Goal: Task Accomplishment & Management: Complete application form

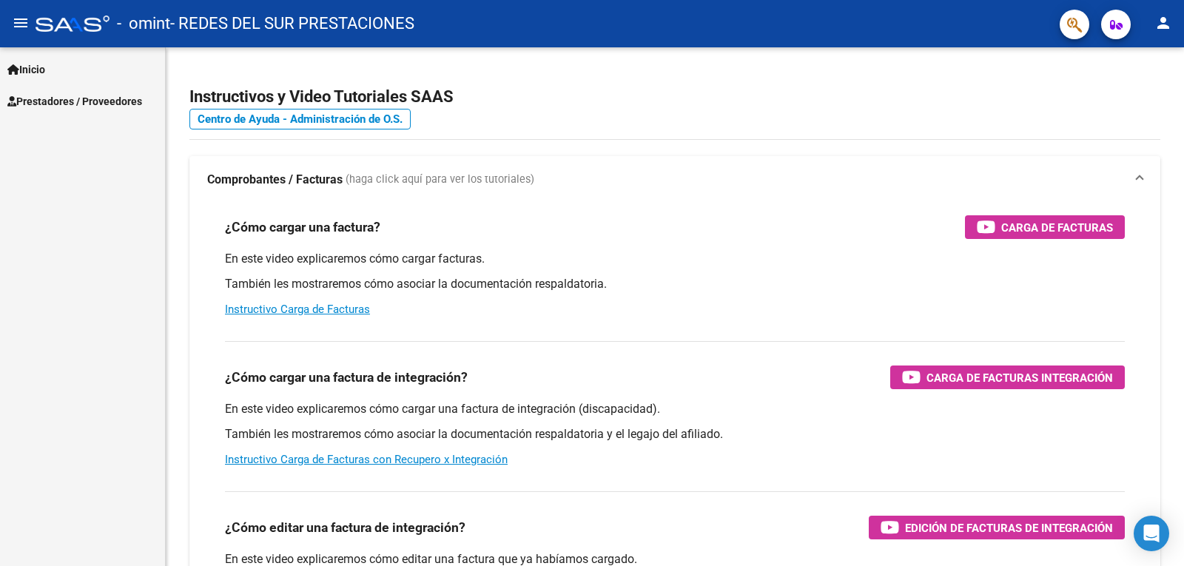
click at [75, 104] on span "Prestadores / Proveedores" at bounding box center [74, 101] width 135 height 16
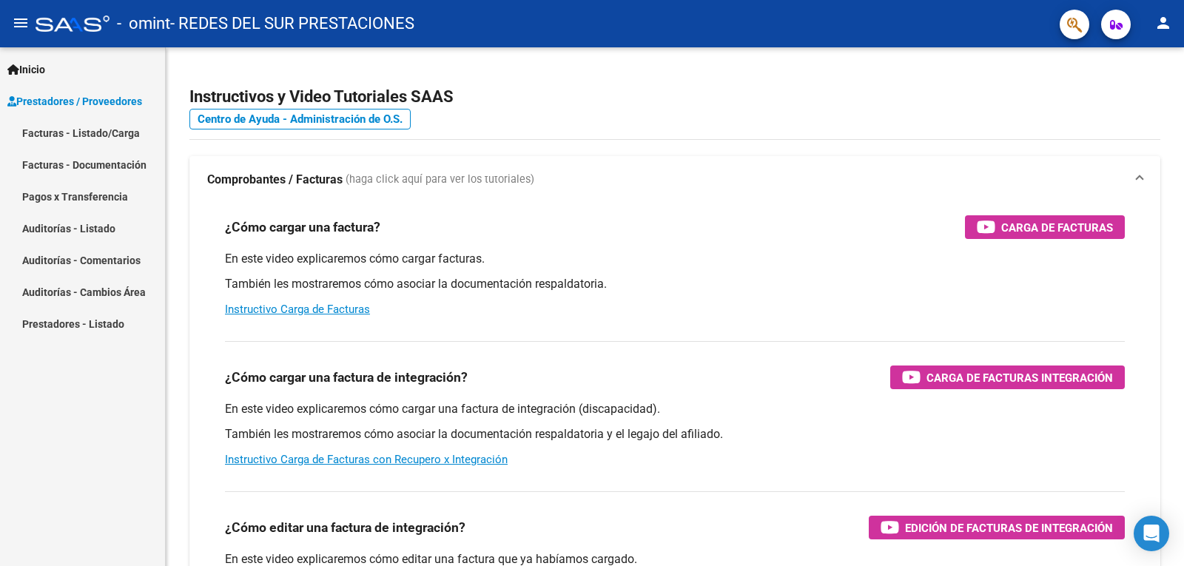
click at [84, 130] on link "Facturas - Listado/Carga" at bounding box center [82, 133] width 165 height 32
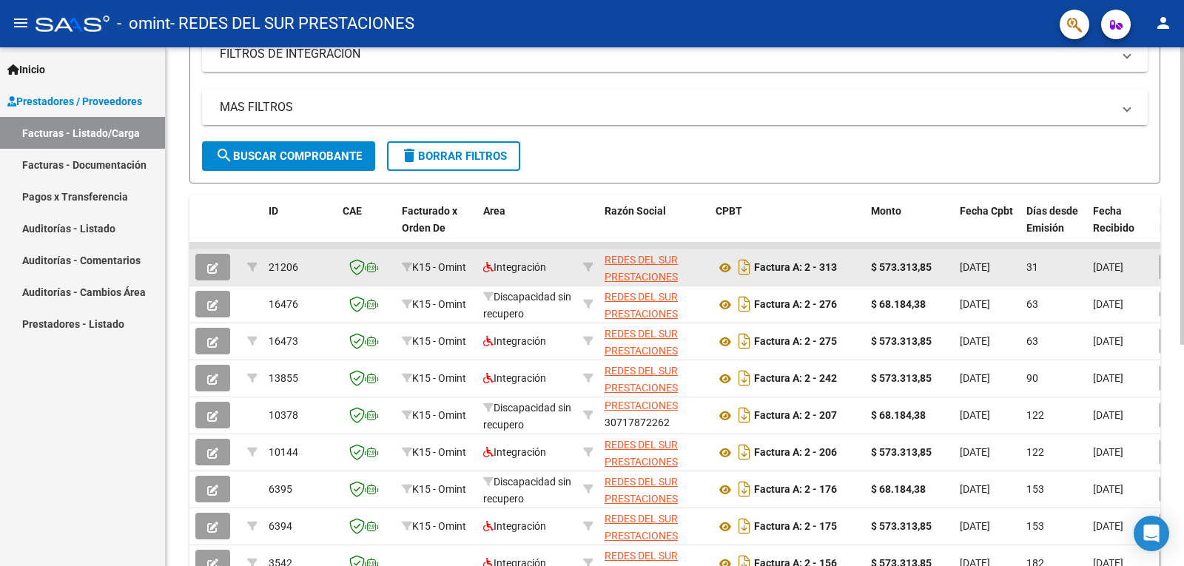
scroll to position [386, 0]
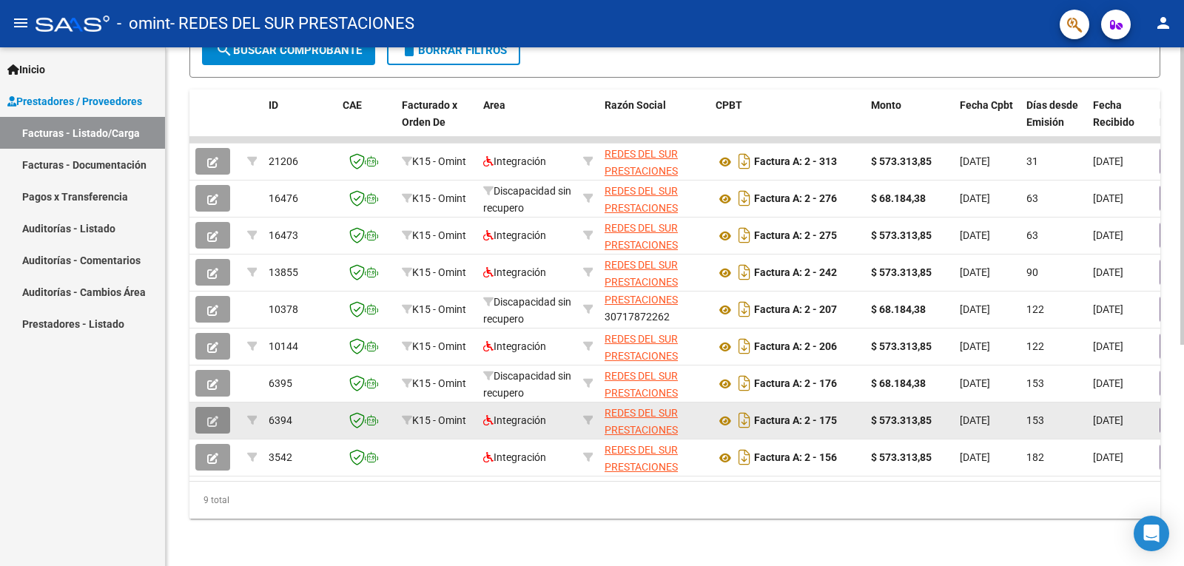
click at [224, 414] on button "button" at bounding box center [212, 420] width 35 height 27
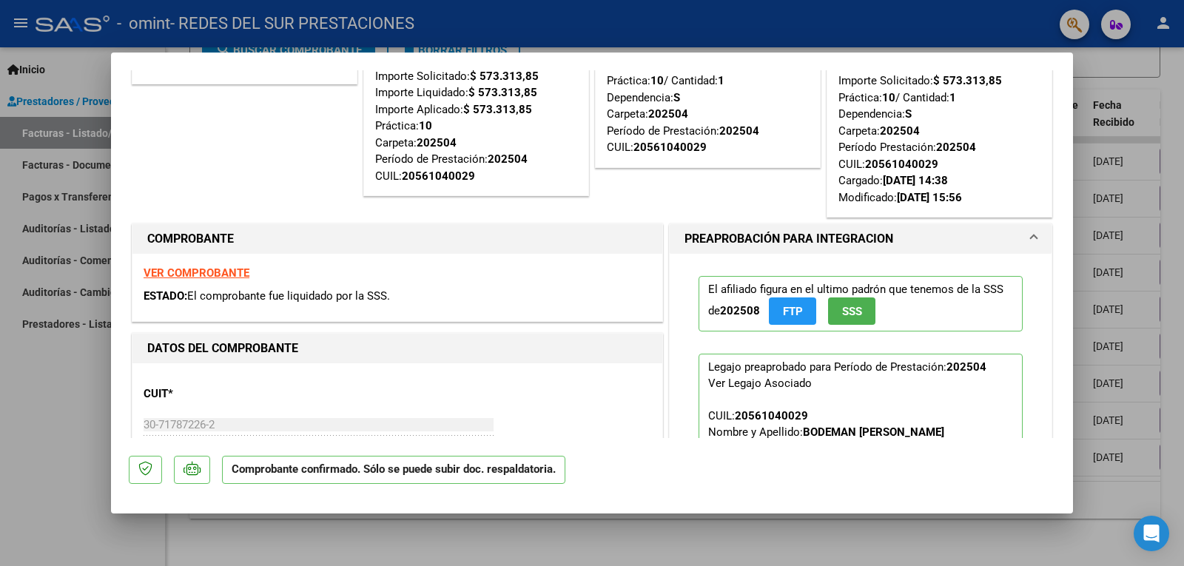
scroll to position [0, 0]
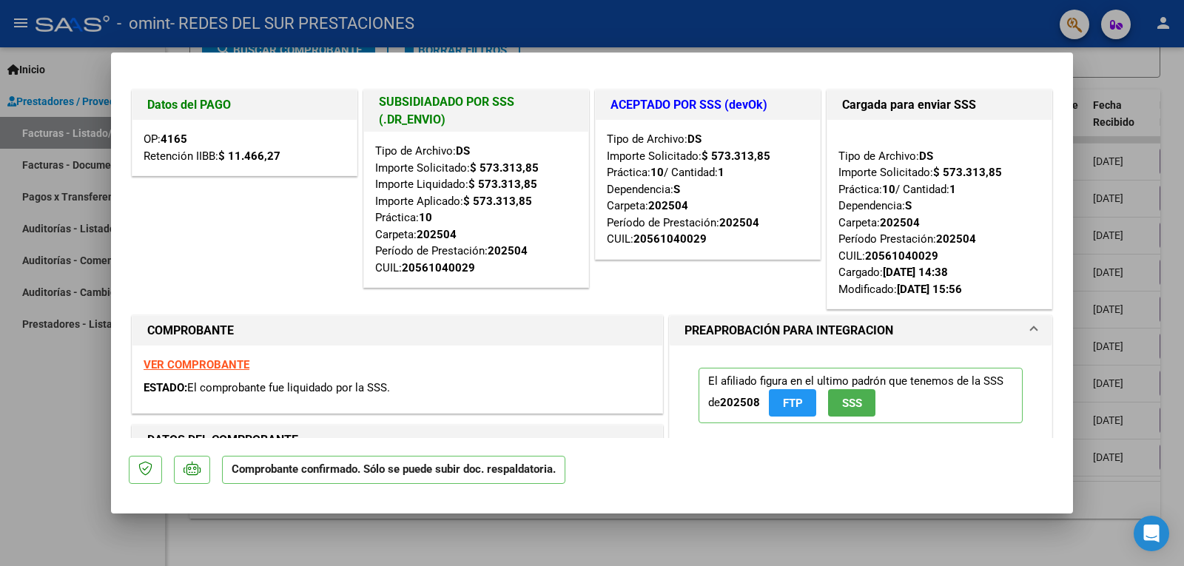
click at [255, 234] on div "Datos del PAGO OP: 4165 Retención IIBB: $ 11.466,27" at bounding box center [245, 200] width 232 height 226
click at [57, 361] on div at bounding box center [592, 283] width 1184 height 566
type input "$ 0,00"
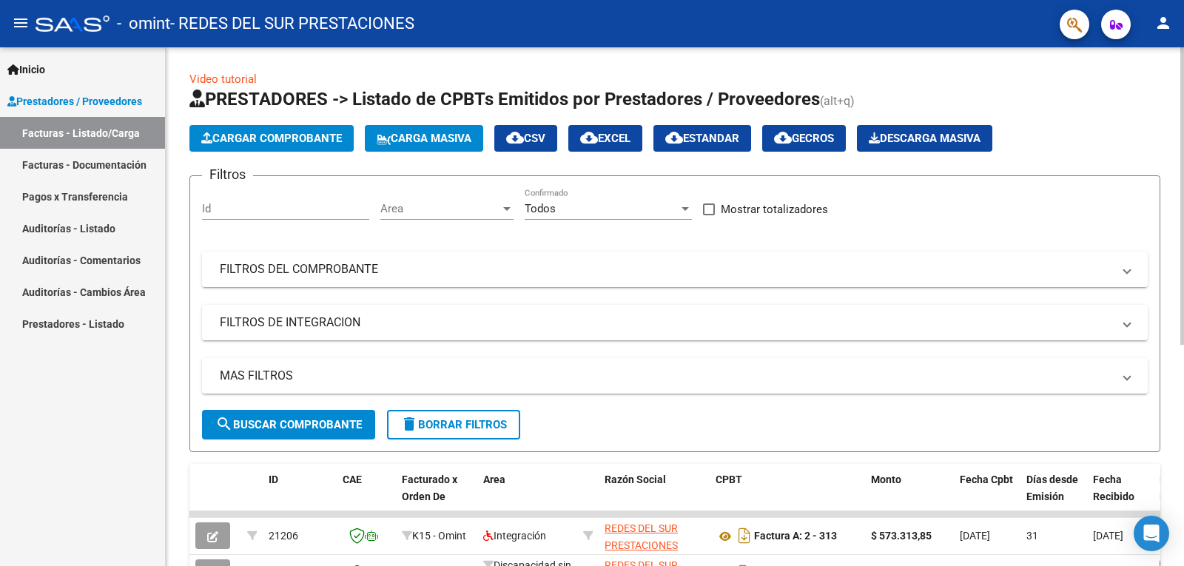
click at [273, 141] on span "Cargar Comprobante" at bounding box center [271, 138] width 141 height 13
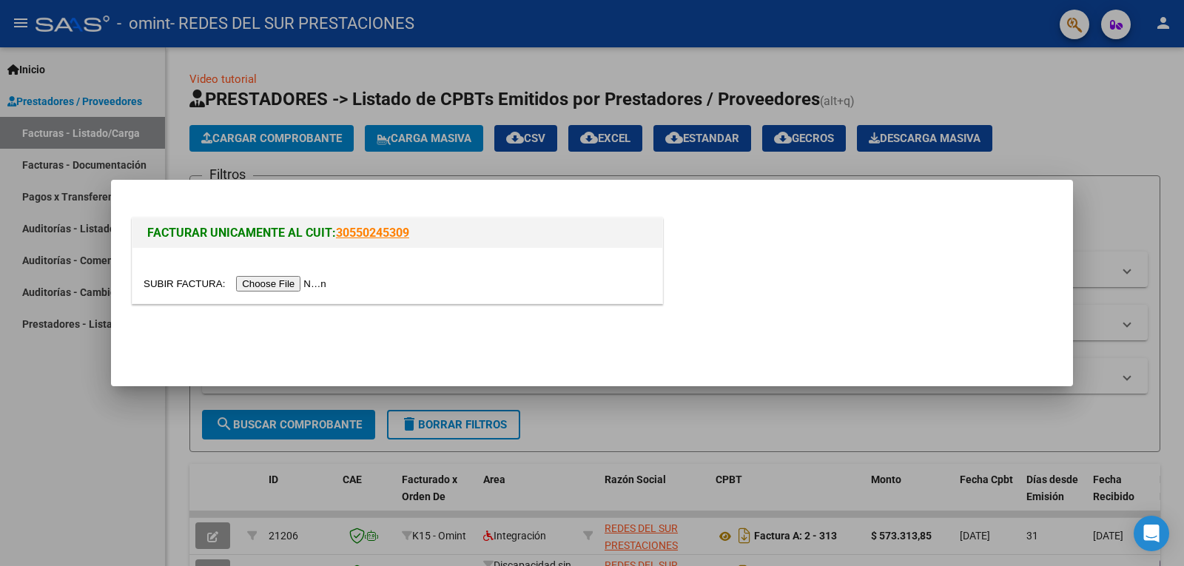
click at [295, 288] on input "file" at bounding box center [237, 284] width 187 height 16
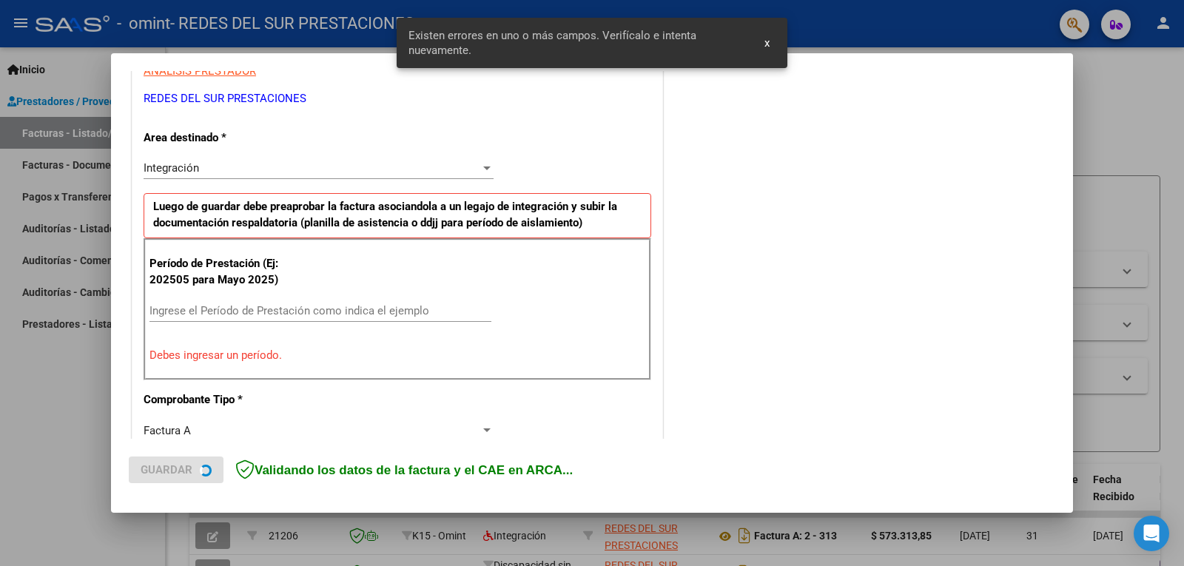
scroll to position [303, 0]
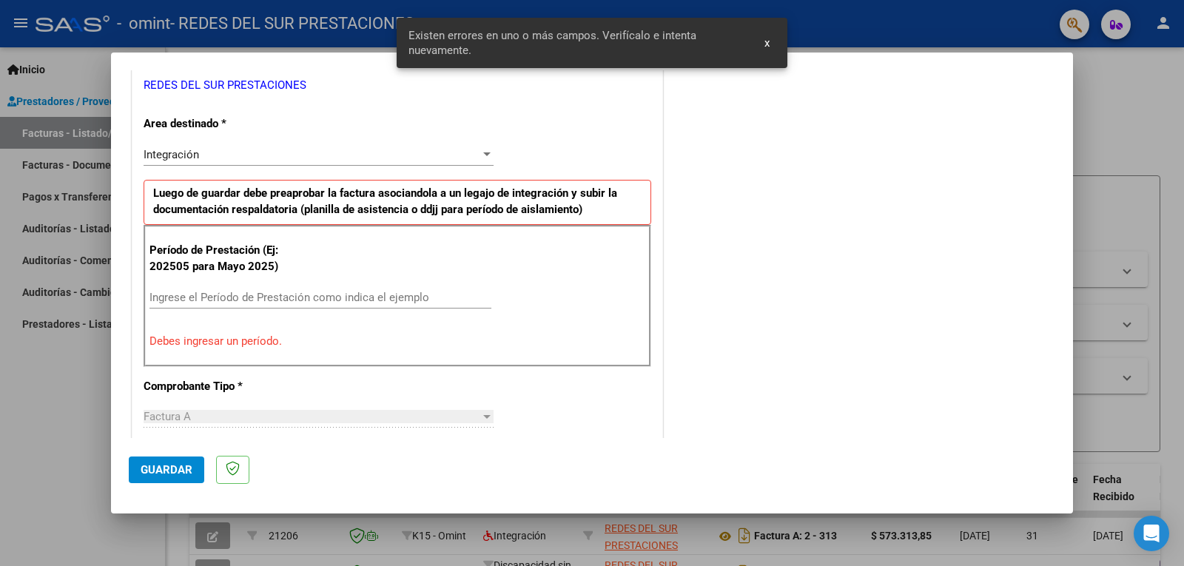
click at [369, 302] on input "Ingrese el Período de Prestación como indica el ejemplo" at bounding box center [320, 297] width 342 height 13
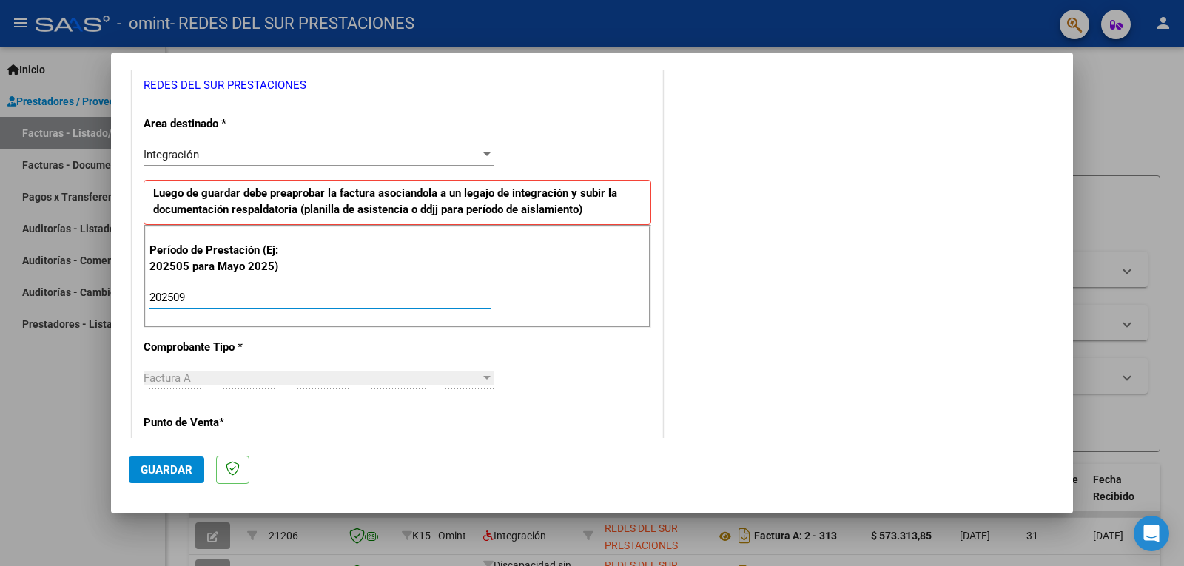
type input "202509"
click at [636, 365] on div "CUIT * 30-71787226-2 Ingresar CUIT ANALISIS PRESTADOR REDES DEL SUR PRESTACIONE…" at bounding box center [397, 509] width 530 height 1114
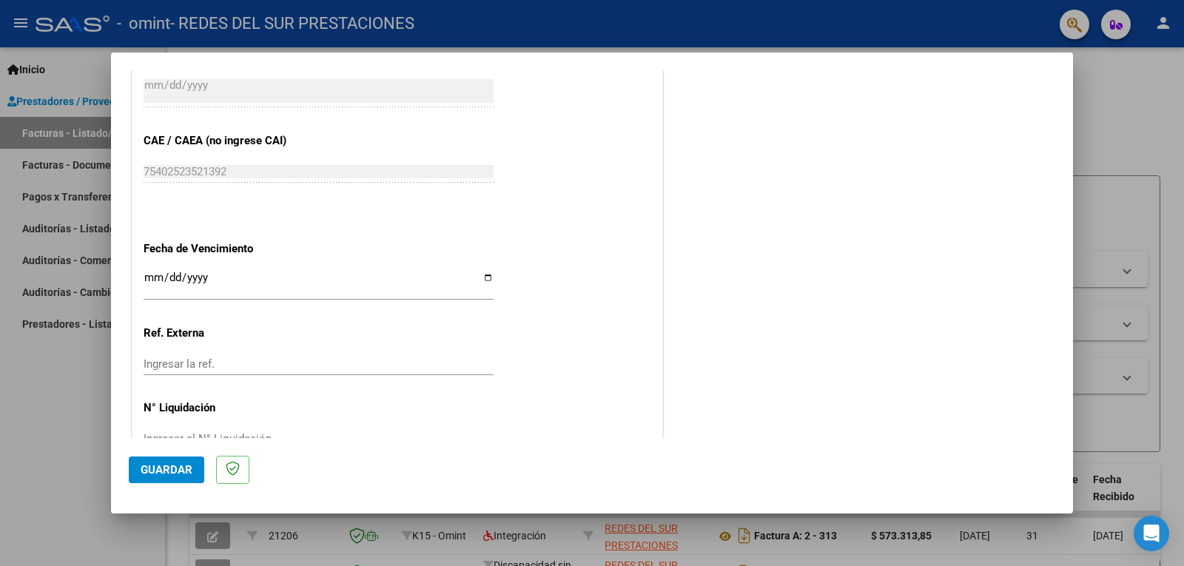
scroll to position [895, 0]
click at [229, 272] on input "Ingresar la fecha" at bounding box center [319, 282] width 350 height 24
click at [482, 276] on input "Ingresar la fecha" at bounding box center [319, 282] width 350 height 24
type input "[DATE]"
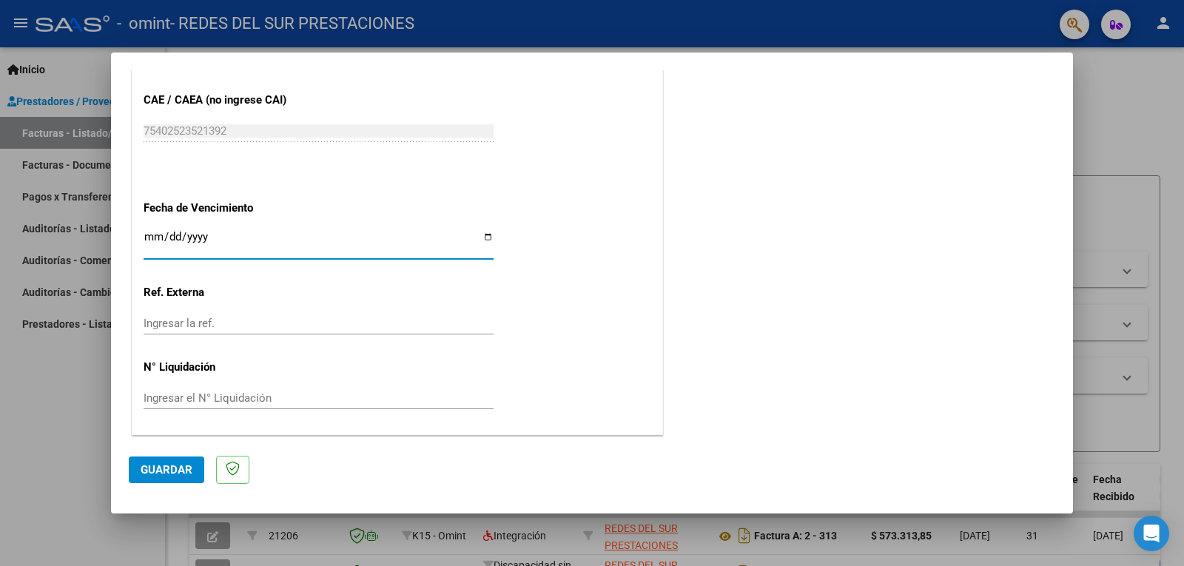
click at [174, 471] on span "Guardar" at bounding box center [167, 469] width 52 height 13
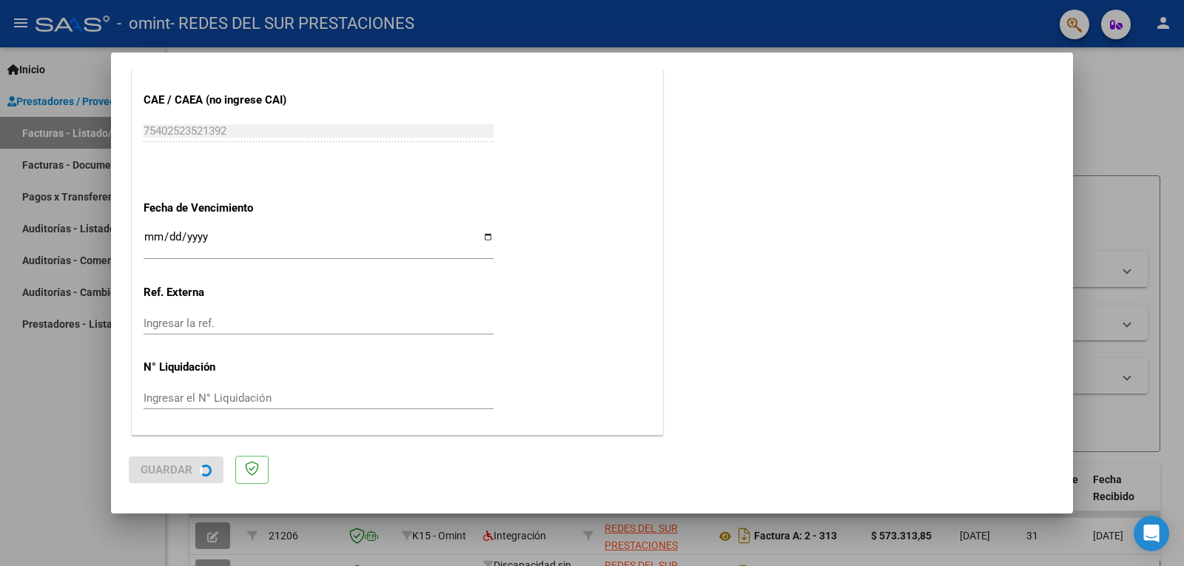
scroll to position [0, 0]
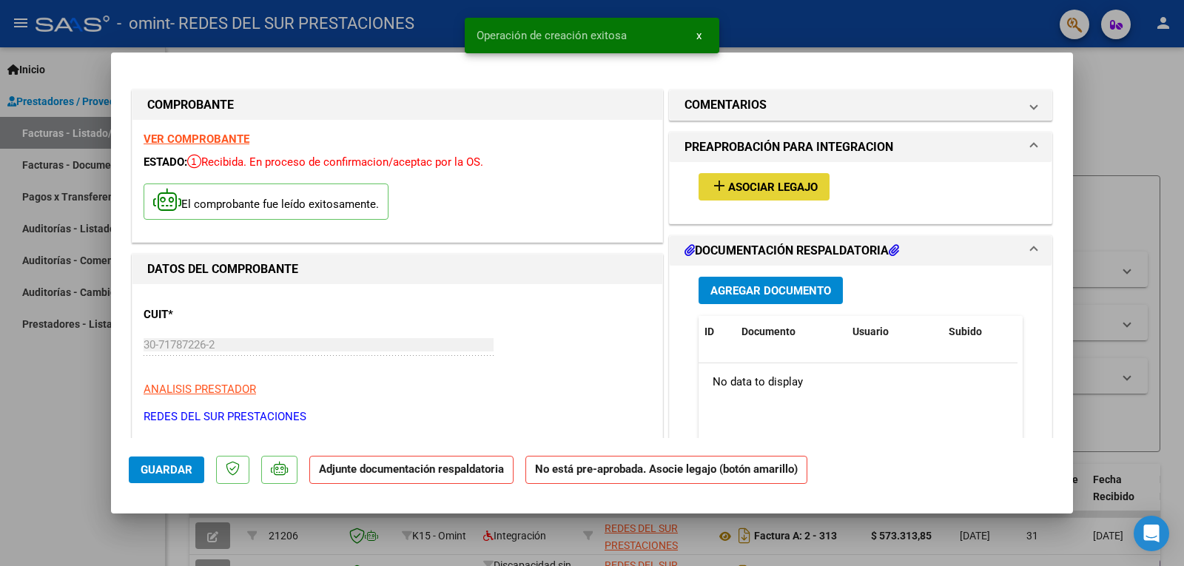
click at [770, 188] on span "Asociar Legajo" at bounding box center [773, 187] width 90 height 13
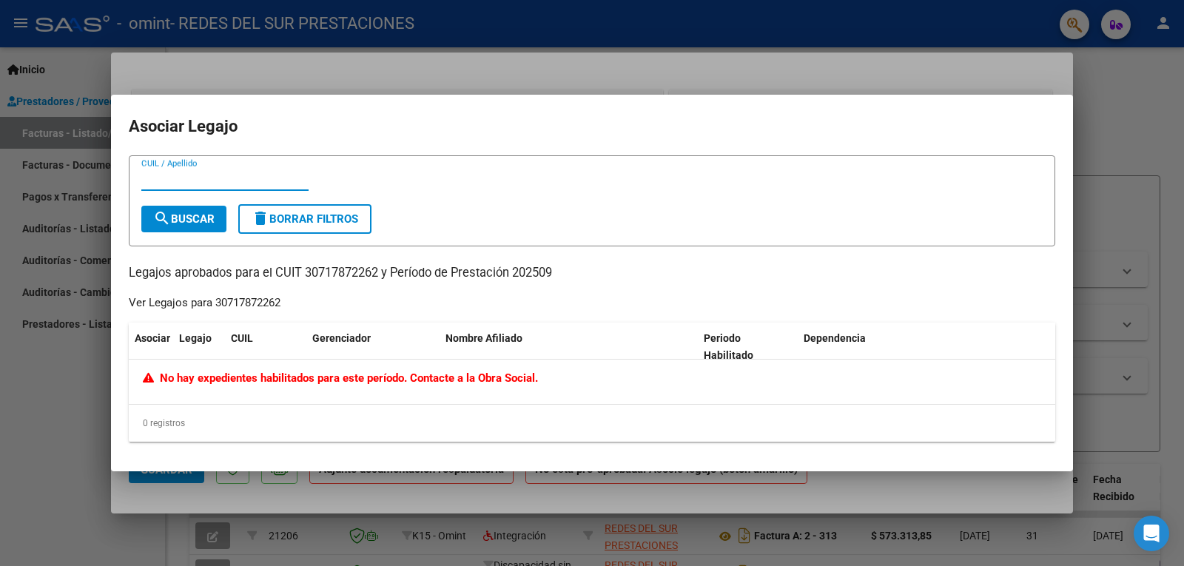
click at [209, 179] on input "CUIL / Apellido" at bounding box center [224, 178] width 167 height 13
type input "BODEMAN"
click at [189, 226] on button "search Buscar" at bounding box center [183, 219] width 85 height 27
click at [332, 212] on span "delete Borrar Filtros" at bounding box center [305, 218] width 107 height 13
click at [902, 74] on div at bounding box center [592, 283] width 1184 height 566
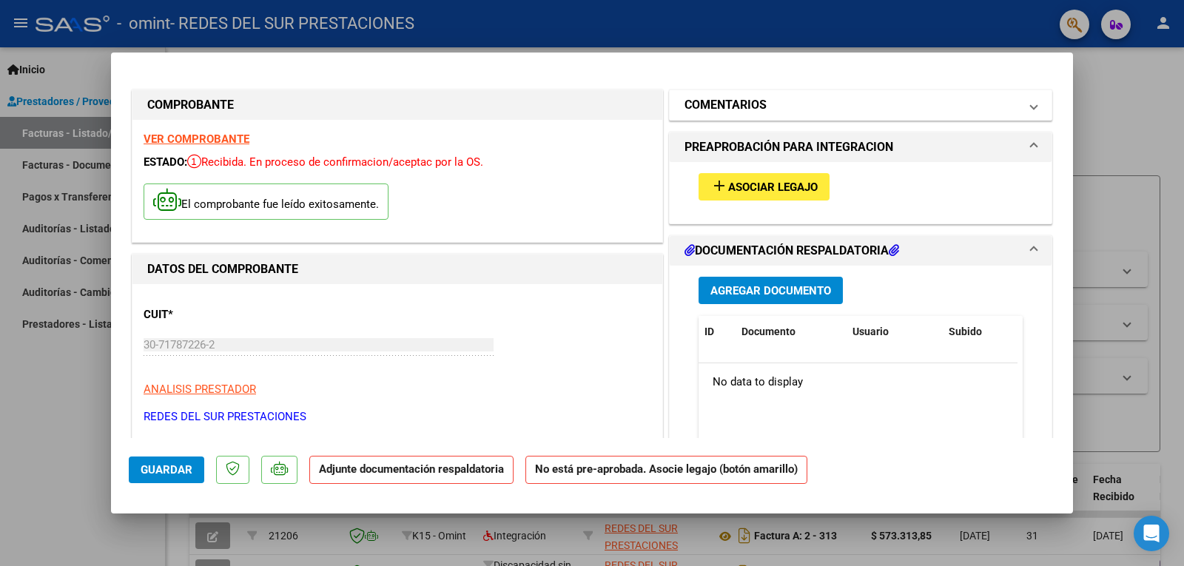
click at [1018, 103] on span "COMENTARIOS" at bounding box center [858, 105] width 346 height 18
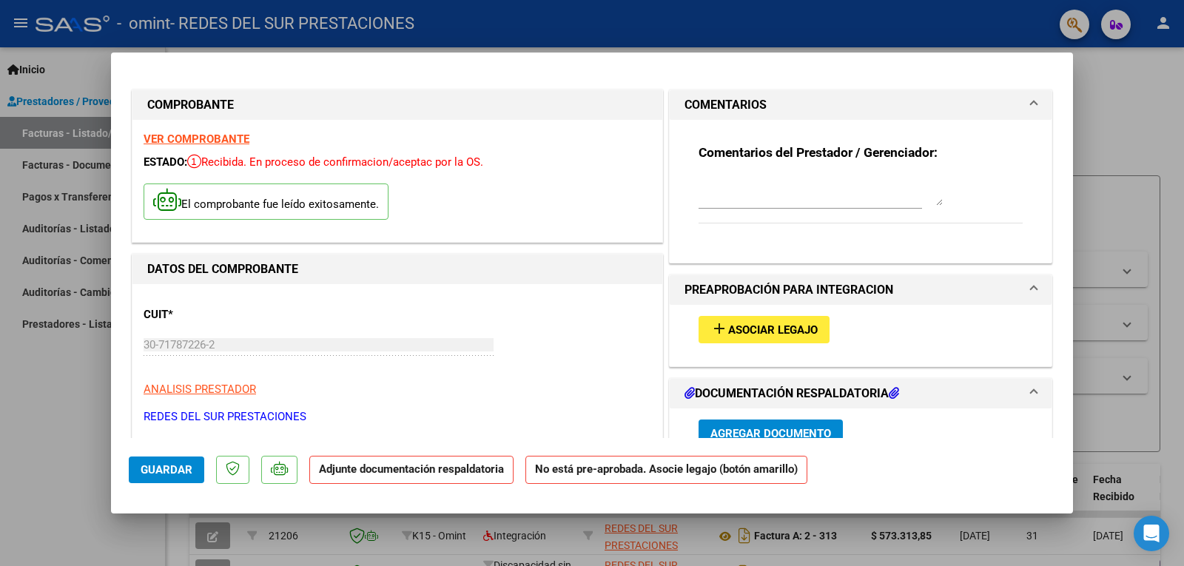
click at [820, 198] on textarea at bounding box center [821, 191] width 244 height 30
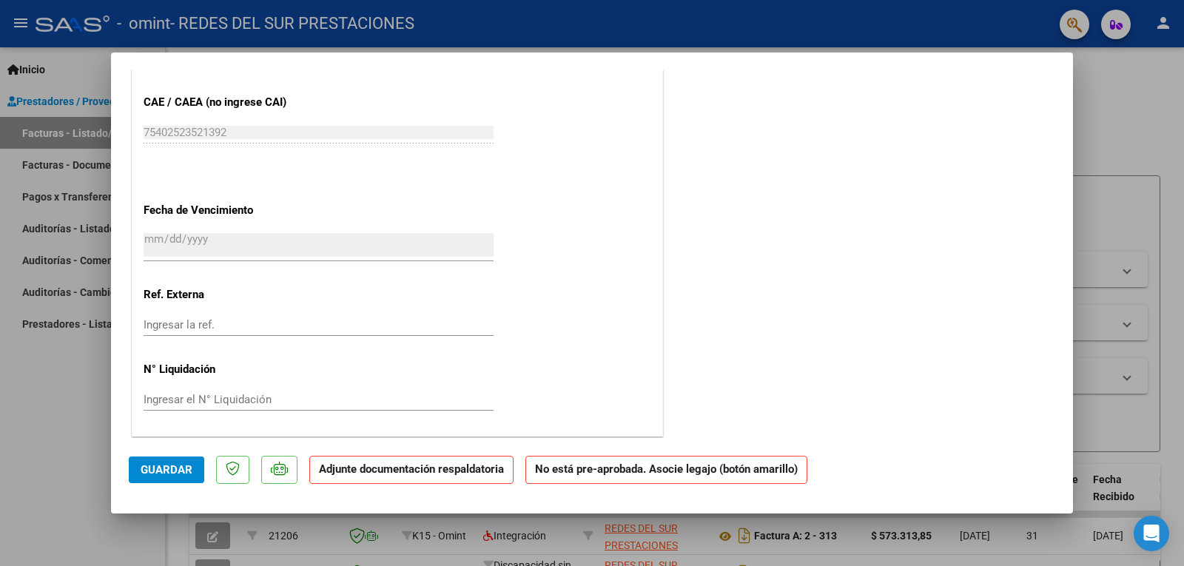
scroll to position [918, 0]
click at [339, 393] on input "Ingresar el N° Liquidación" at bounding box center [319, 397] width 350 height 13
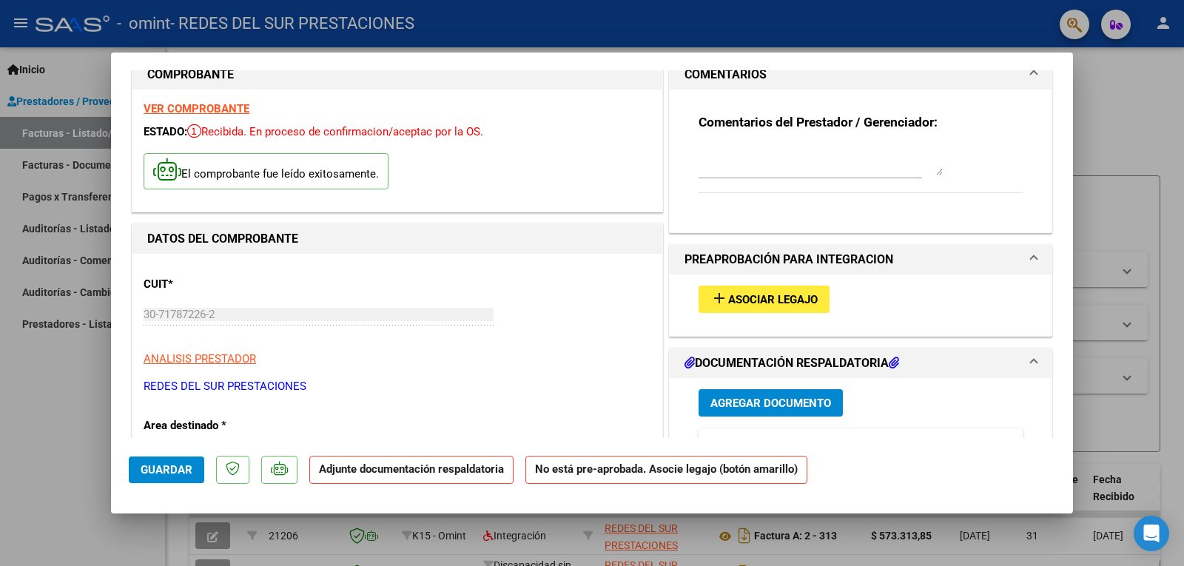
scroll to position [30, 0]
click at [793, 409] on span "Agregar Documento" at bounding box center [770, 403] width 121 height 13
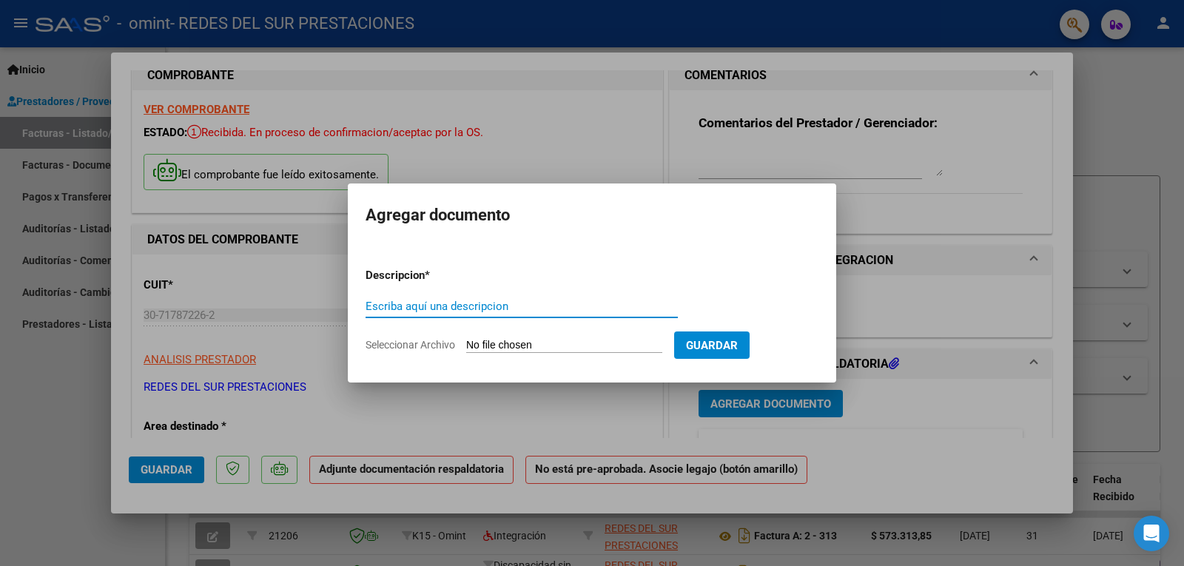
click at [483, 303] on input "Escriba aquí una descripcion" at bounding box center [522, 306] width 312 height 13
click at [829, 295] on mat-dialog-content "Descripcion * Escriba aquí una descripcion Seleccionar Archivo Guardar" at bounding box center [592, 304] width 488 height 120
click at [891, 419] on div at bounding box center [592, 283] width 1184 height 566
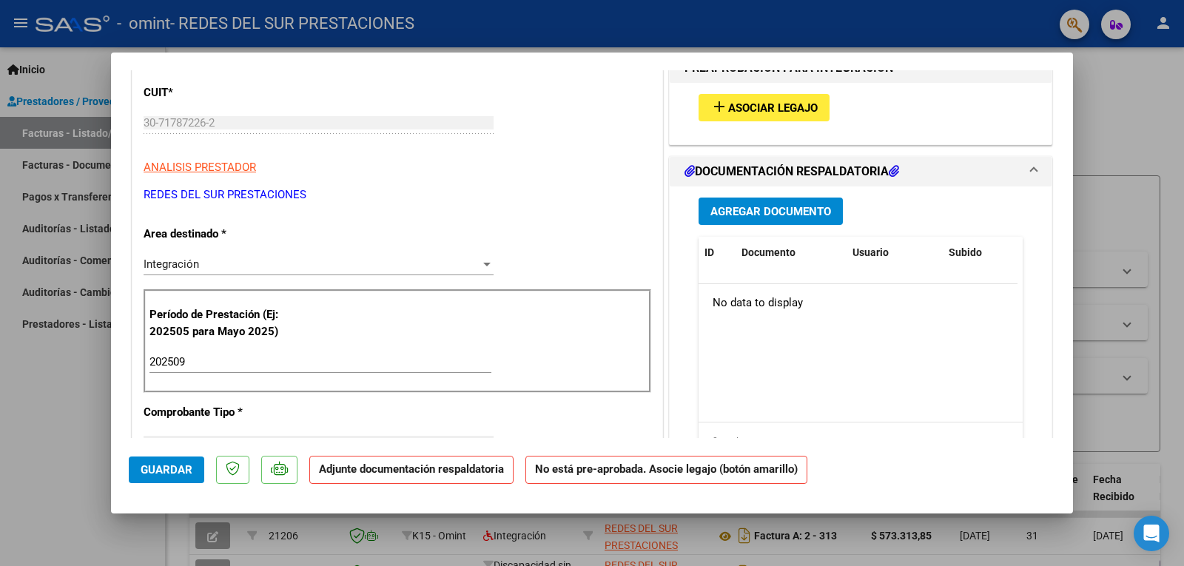
scroll to position [148, 0]
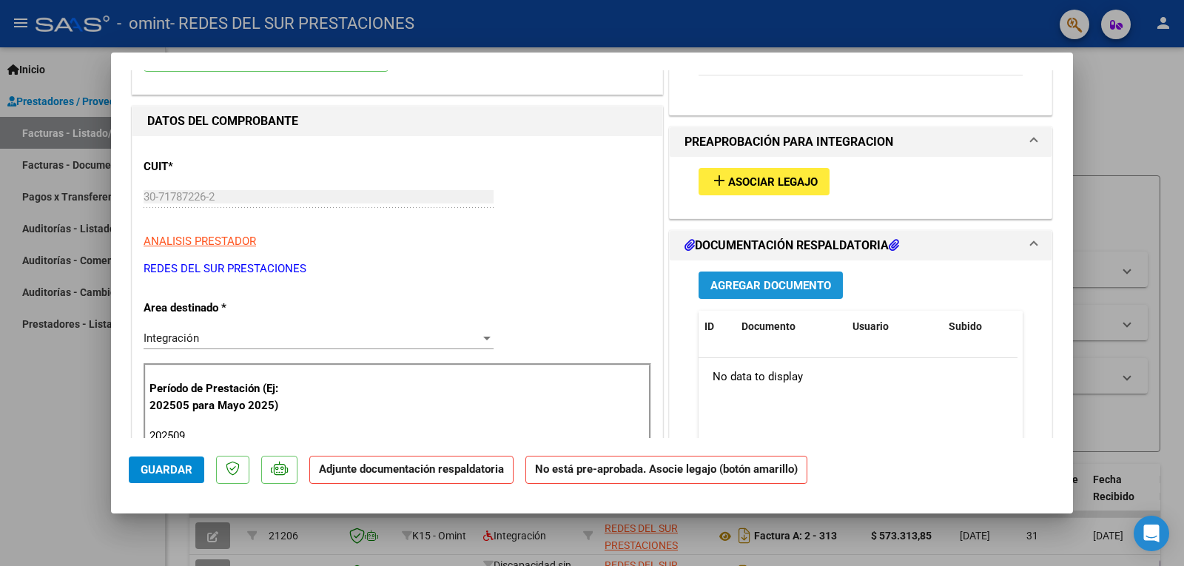
click at [787, 284] on span "Agregar Documento" at bounding box center [770, 285] width 121 height 13
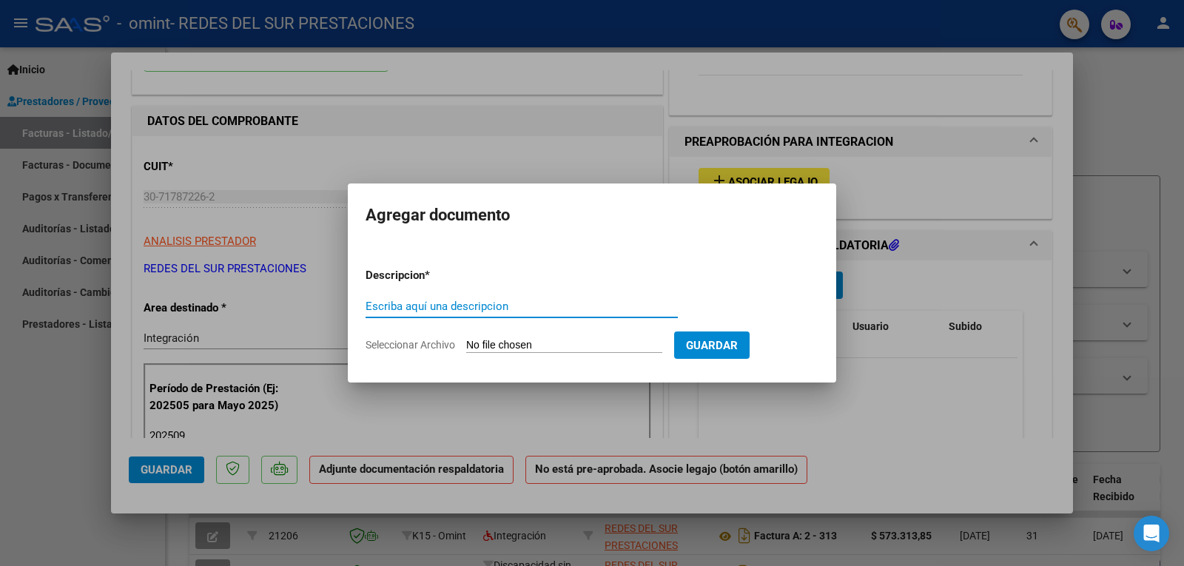
click at [482, 308] on input "Escriba aquí una descripcion" at bounding box center [522, 306] width 312 height 13
type input "PLANILLA DE ASISTENCIA"
click at [596, 342] on input "Seleccionar Archivo" at bounding box center [564, 346] width 196 height 14
click at [574, 346] on input "Seleccionar Archivo" at bounding box center [564, 346] width 196 height 14
click at [545, 347] on input "Seleccionar Archivo" at bounding box center [564, 346] width 196 height 14
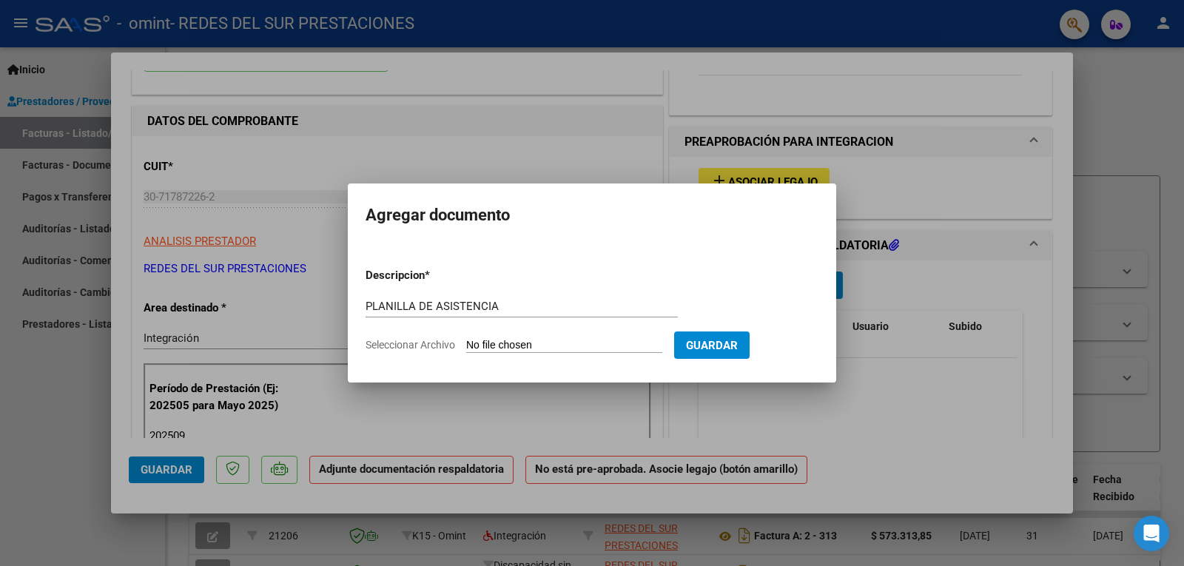
click at [601, 339] on input "Seleccionar Archivo" at bounding box center [564, 346] width 196 height 14
type input "C:\fakepath\BODEMAN SEPTIEMBRE.pdf"
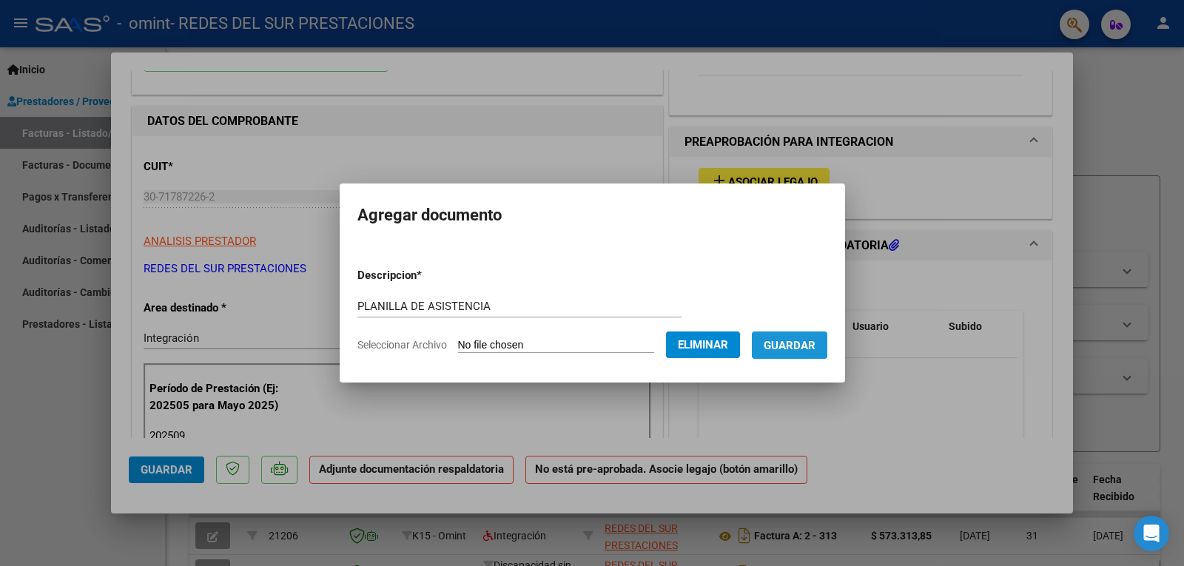
click at [801, 354] on button "Guardar" at bounding box center [789, 345] width 75 height 27
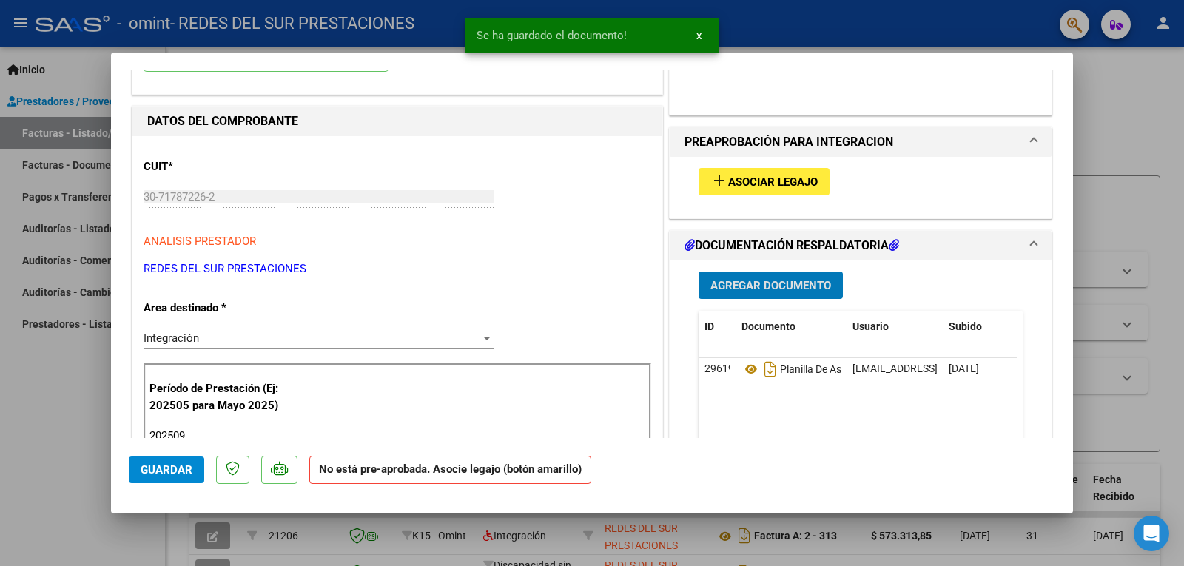
click at [786, 287] on span "Agregar Documento" at bounding box center [770, 285] width 121 height 13
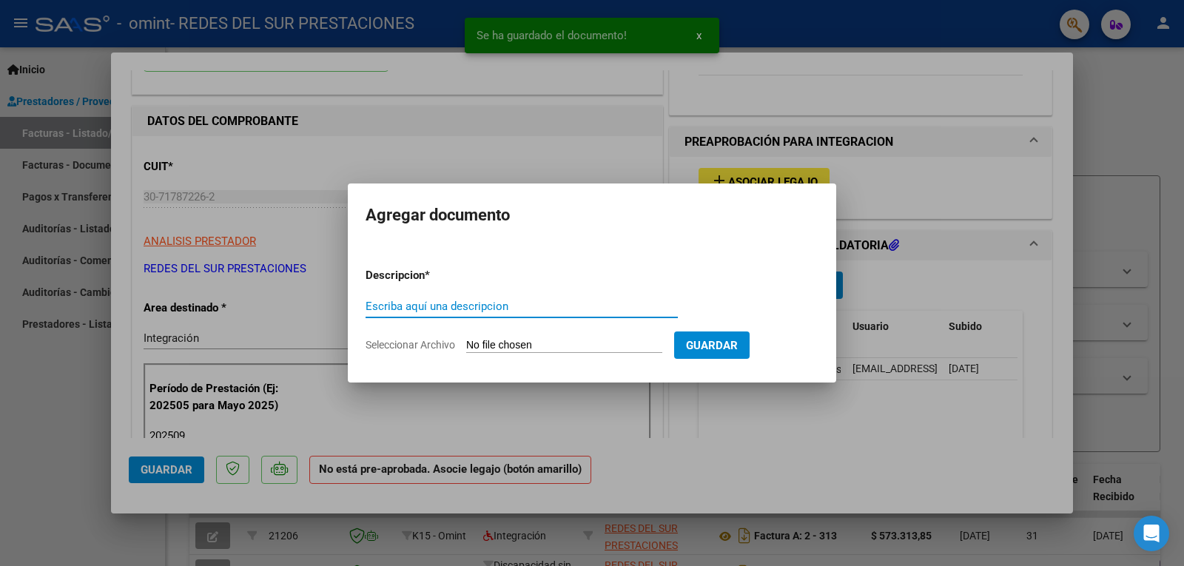
click at [415, 306] on input "Escriba aquí una descripcion" at bounding box center [522, 306] width 312 height 13
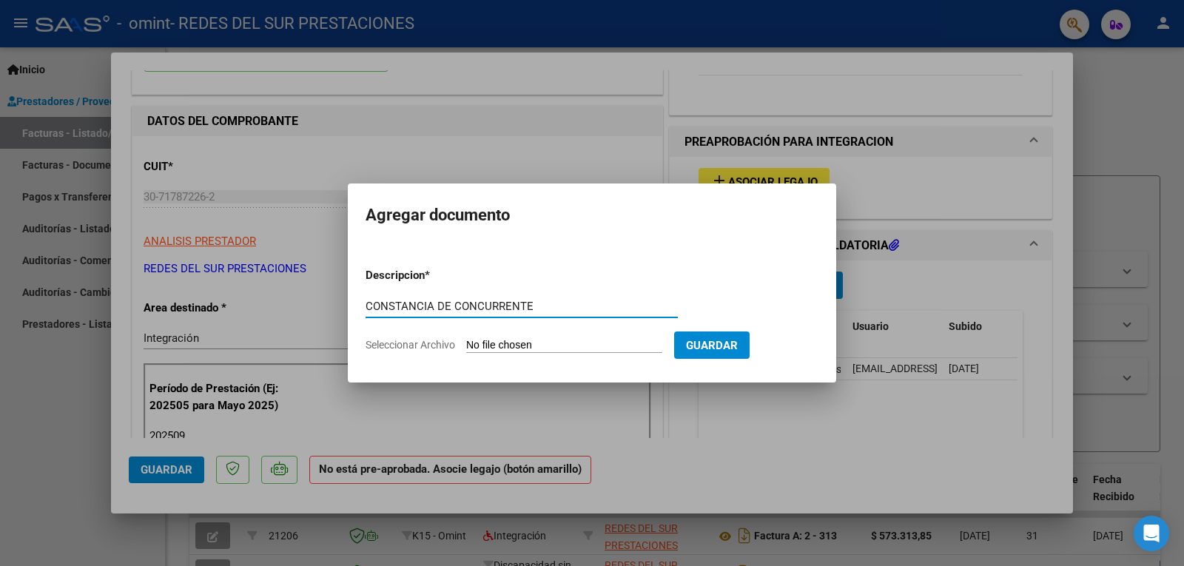
type input "CONSTANCIA DE CONCURRENTE"
click at [551, 337] on form "Descripcion * CONSTANCIA DE CONCURRENTE Escriba aquí una descripcion Selecciona…" at bounding box center [592, 310] width 453 height 108
click at [551, 341] on input "Seleccionar Archivo" at bounding box center [564, 346] width 196 height 14
type input "C:\fakepath\CONSTANCIA DE CONCURRENTE REGULAR BODEMAN [PERSON_NAME]pdf"
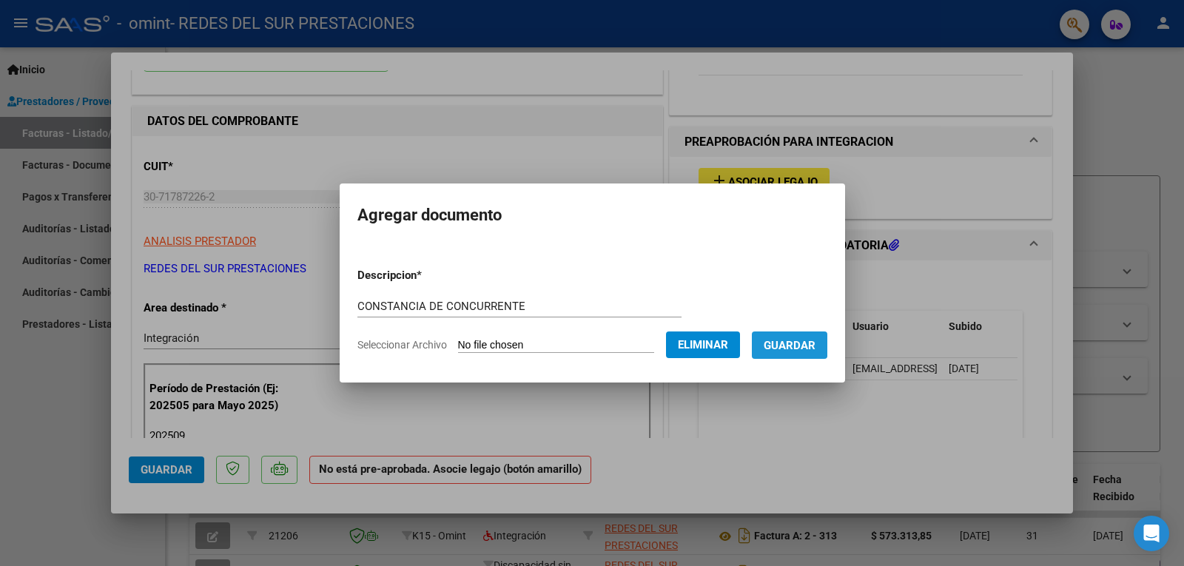
click at [773, 341] on button "Guardar" at bounding box center [789, 345] width 75 height 27
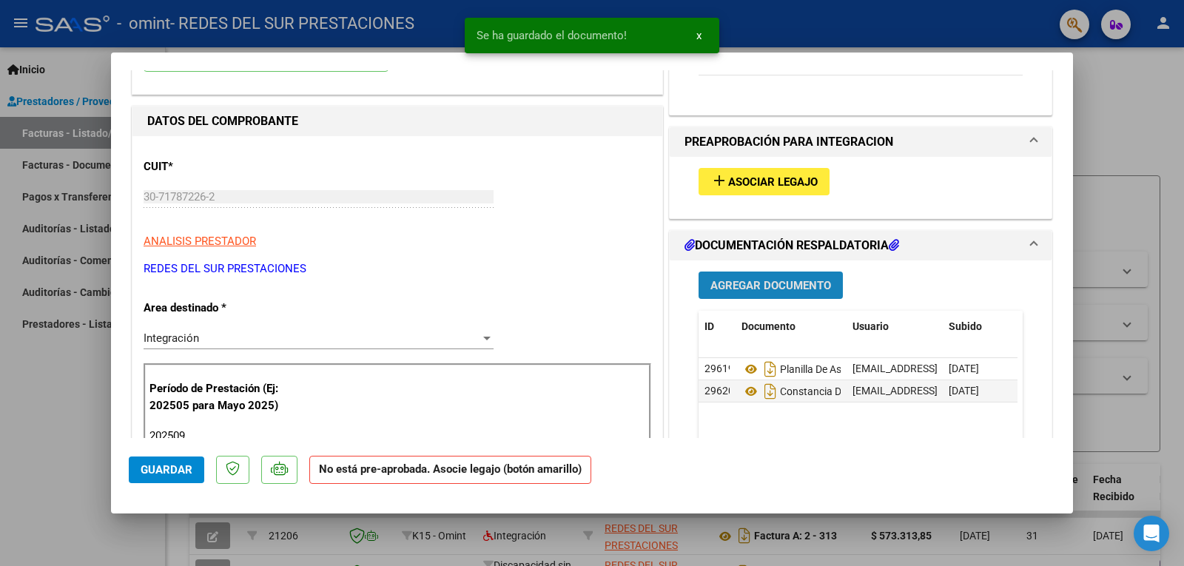
click at [803, 287] on span "Agregar Documento" at bounding box center [770, 285] width 121 height 13
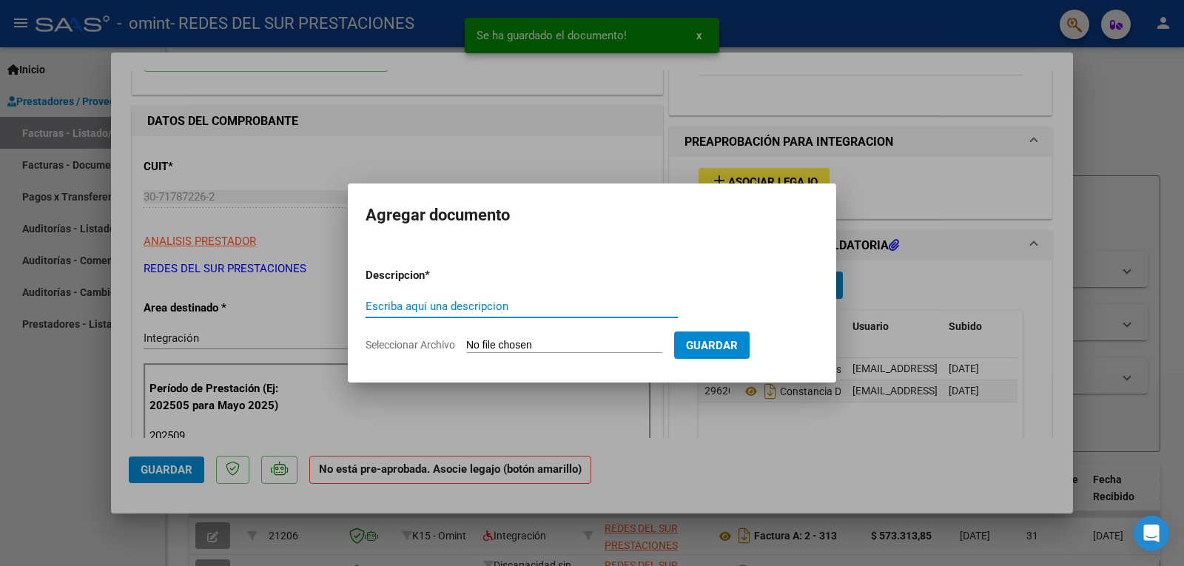
click at [525, 311] on input "Escriba aquí una descripcion" at bounding box center [522, 306] width 312 height 13
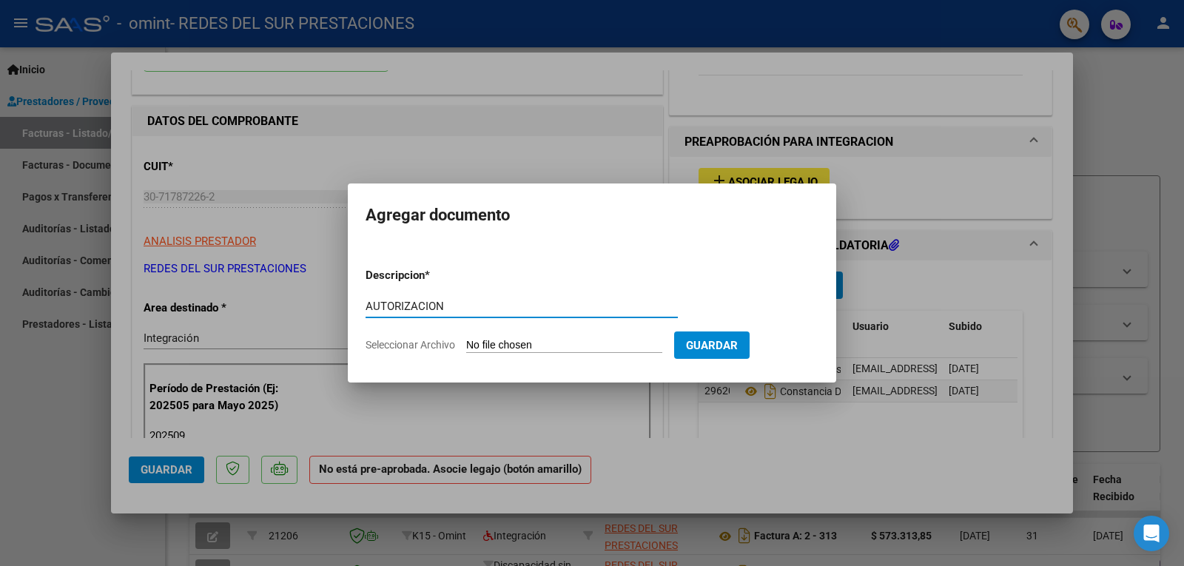
type input "AUTORIZACION"
click at [560, 341] on input "Seleccionar Archivo" at bounding box center [564, 346] width 196 height 14
type input "C:\fakepath\AUTORIZACION BODEMAN (1).pdf"
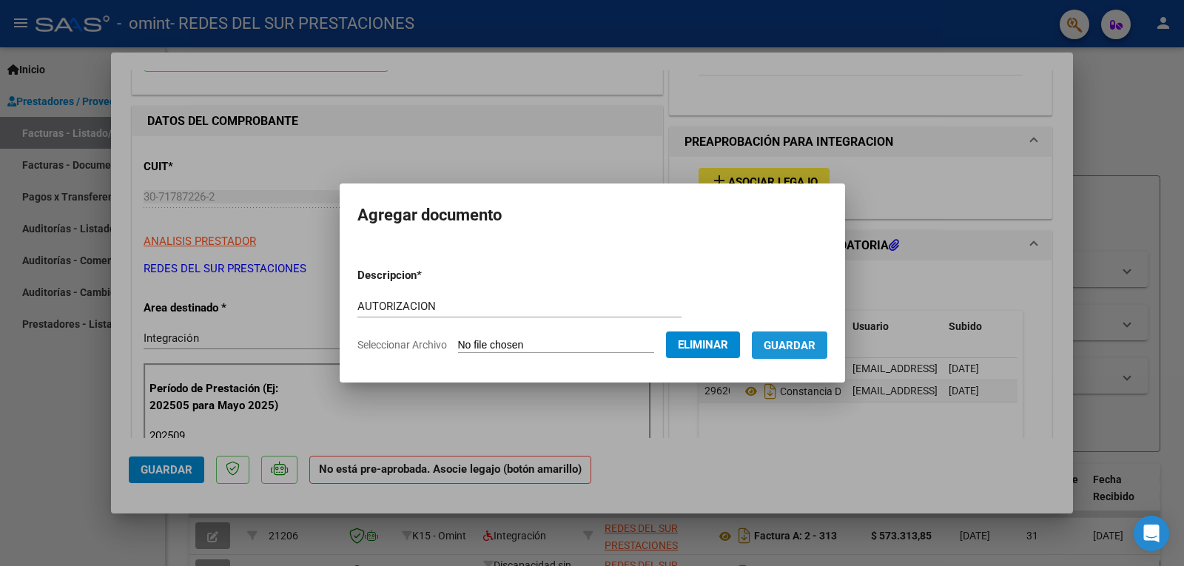
click at [797, 349] on span "Guardar" at bounding box center [790, 345] width 52 height 13
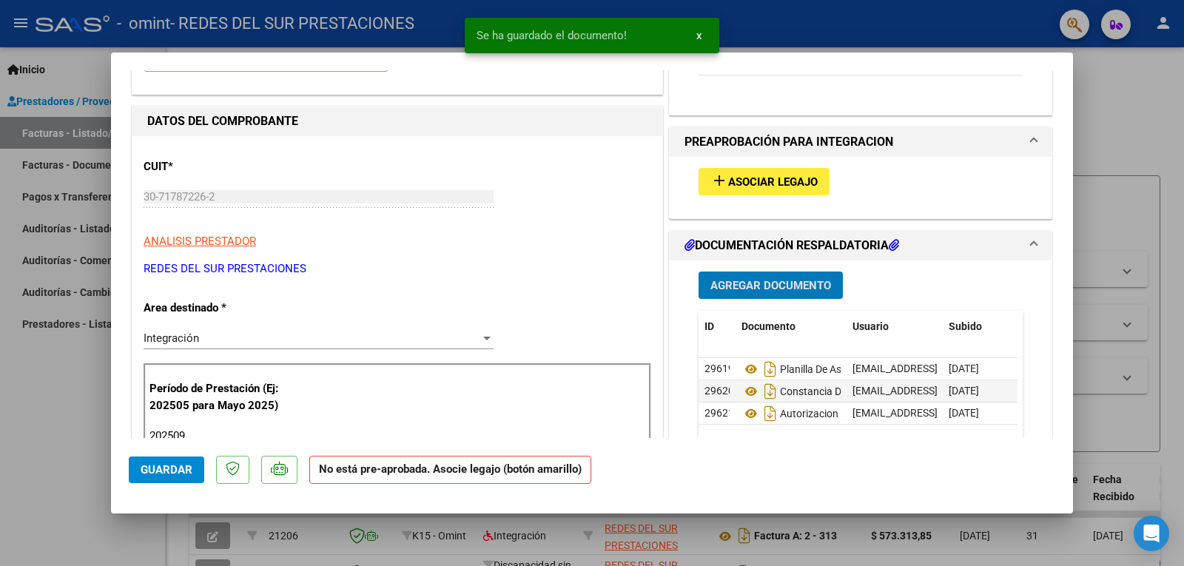
click at [783, 285] on span "Agregar Documento" at bounding box center [770, 285] width 121 height 13
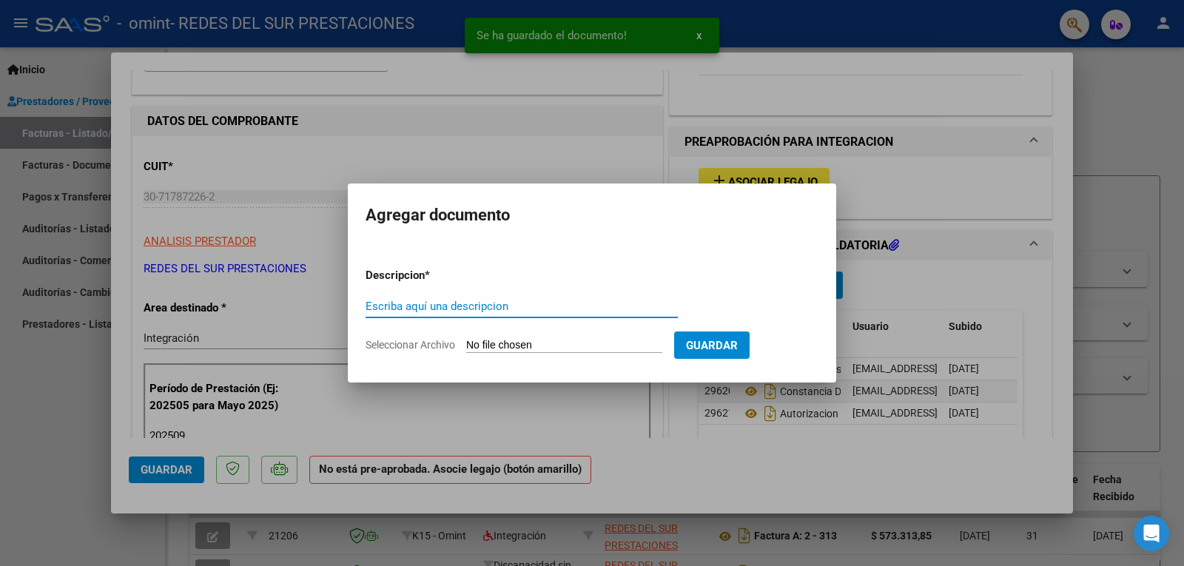
click at [486, 307] on input "Escriba aquí una descripcion" at bounding box center [522, 306] width 312 height 13
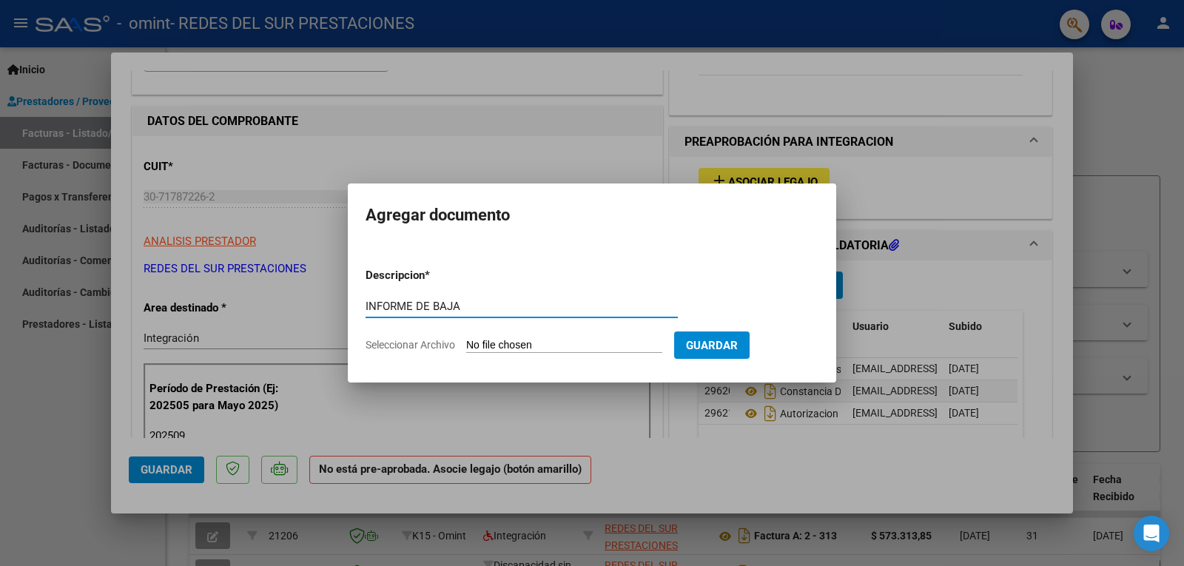
type input "INFORME DE BAJA"
click at [516, 348] on input "Seleccionar Archivo" at bounding box center [564, 346] width 196 height 14
type input "C:\fakepath\[PERSON_NAME]. - INF. FINAL.docx.pdf"
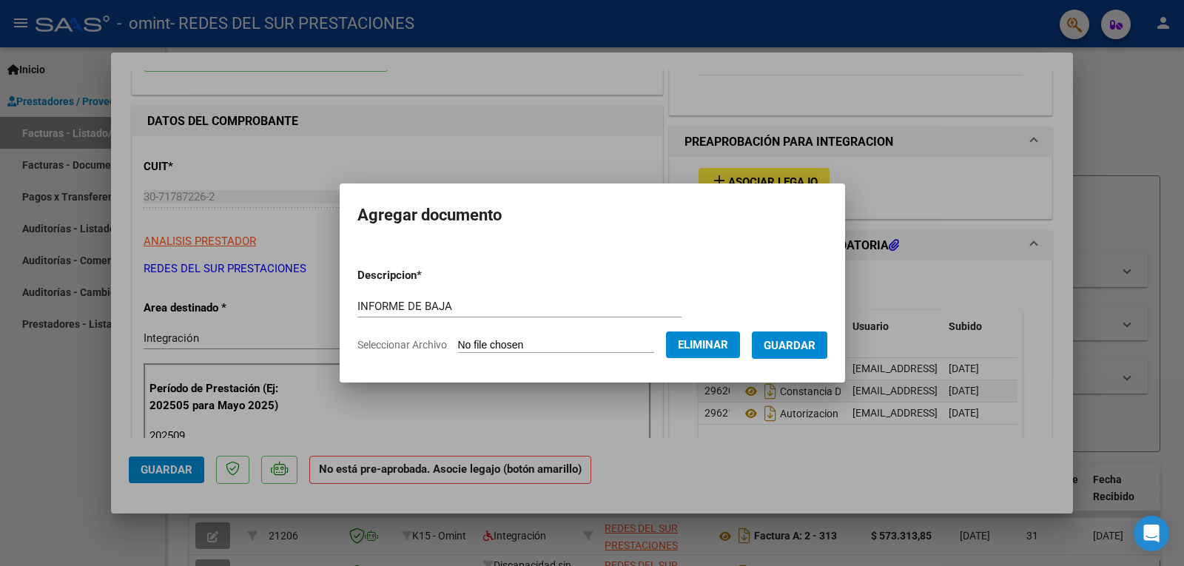
click at [798, 353] on button "Guardar" at bounding box center [789, 345] width 75 height 27
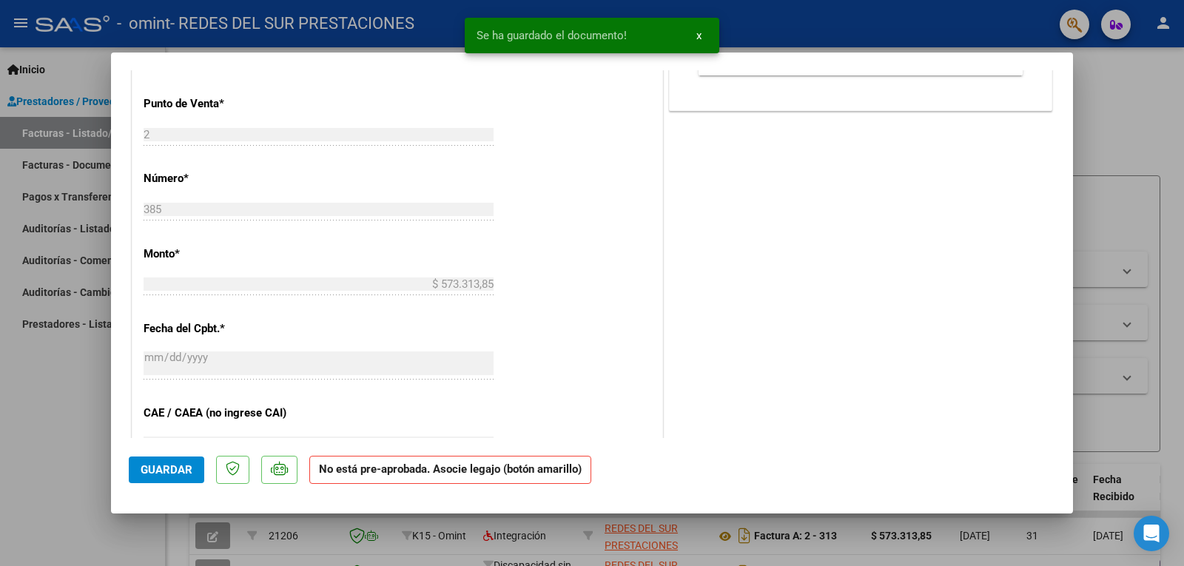
scroll to position [666, 0]
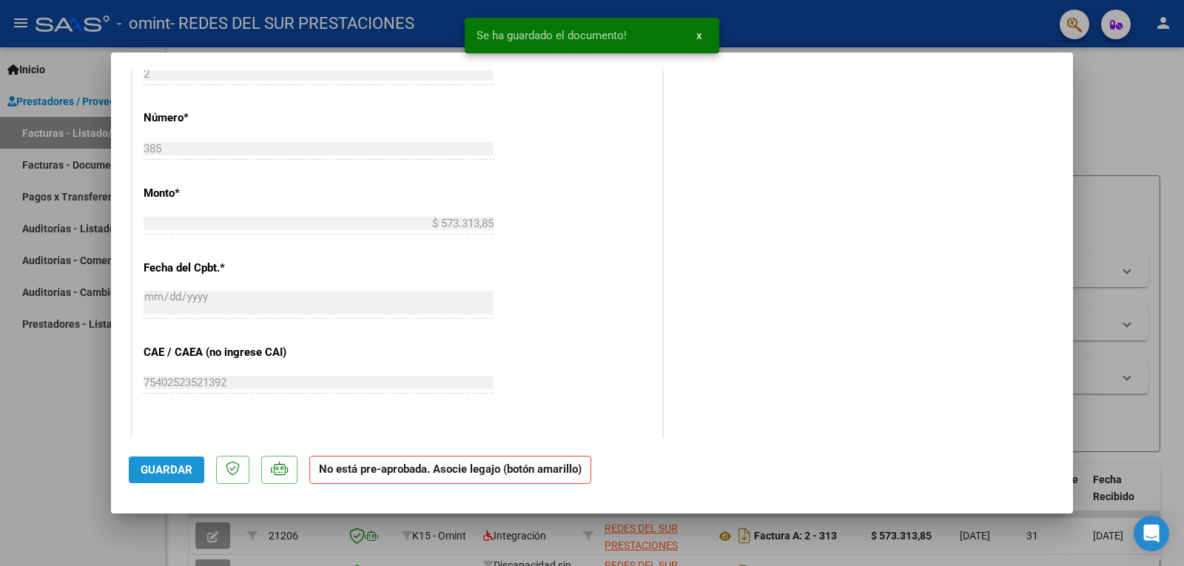
click at [155, 463] on button "Guardar" at bounding box center [166, 470] width 75 height 27
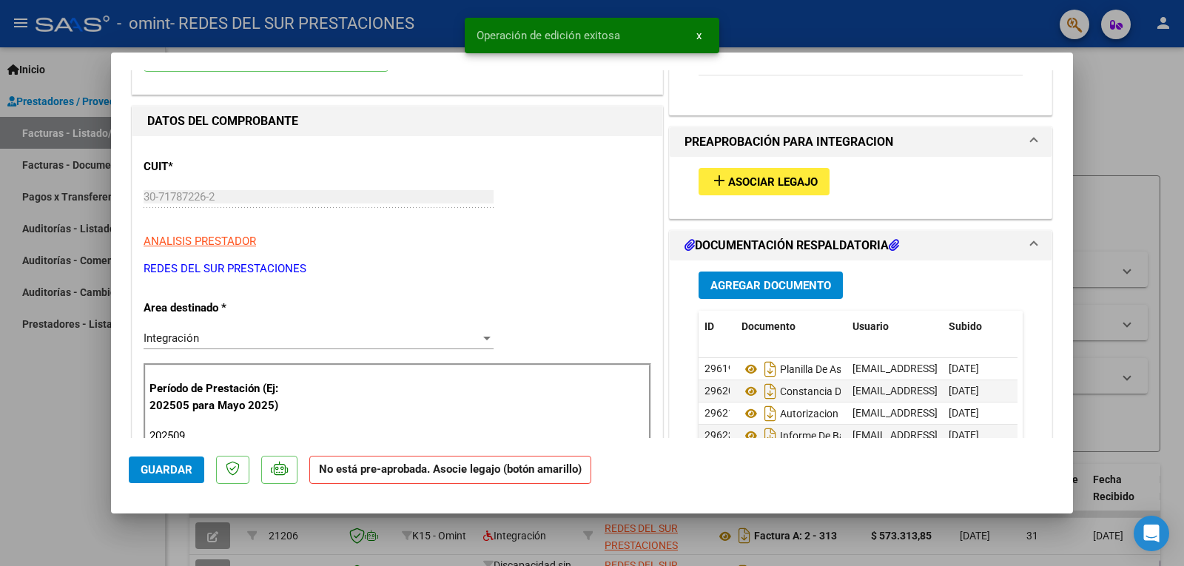
scroll to position [0, 0]
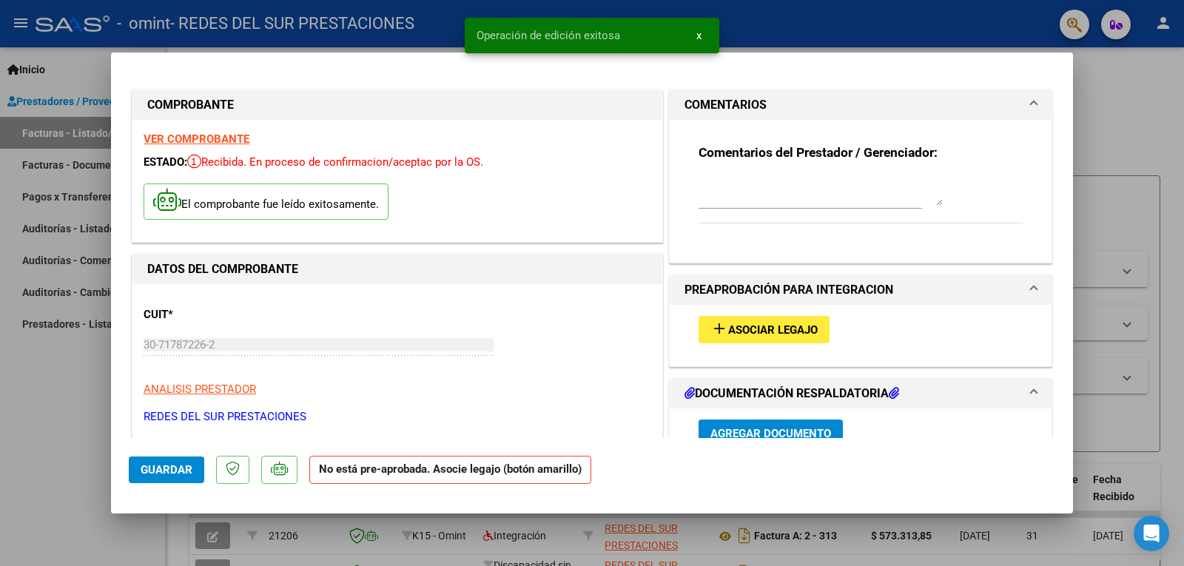
click at [1098, 98] on div at bounding box center [592, 283] width 1184 height 566
type input "$ 0,00"
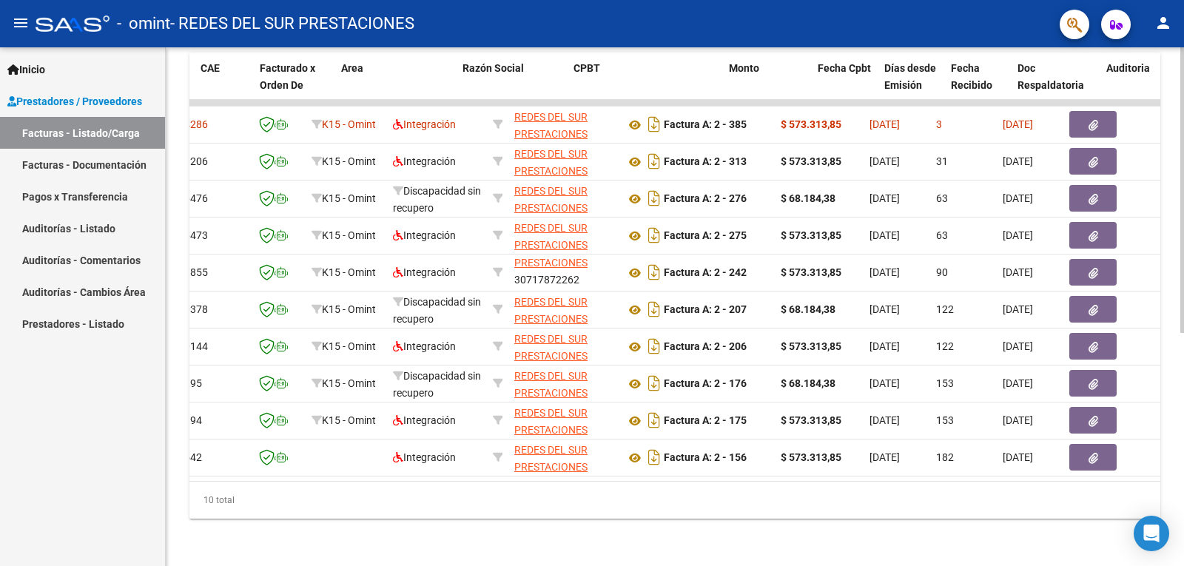
scroll to position [0, 83]
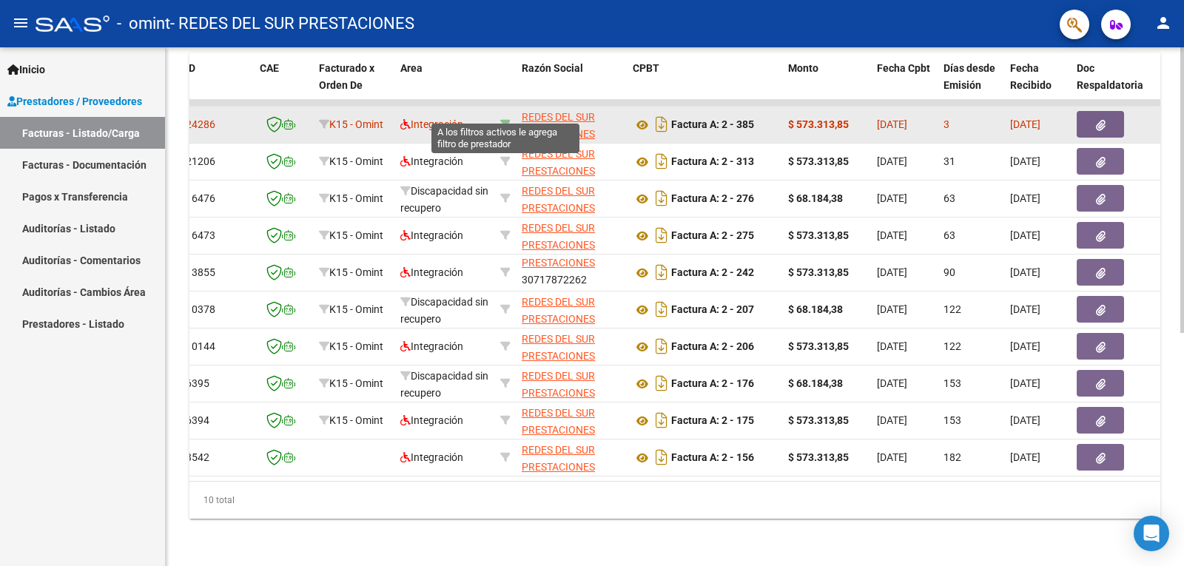
click at [508, 119] on icon at bounding box center [505, 124] width 10 height 10
type input "30717872262"
click at [420, 118] on span "Integración" at bounding box center [431, 124] width 63 height 12
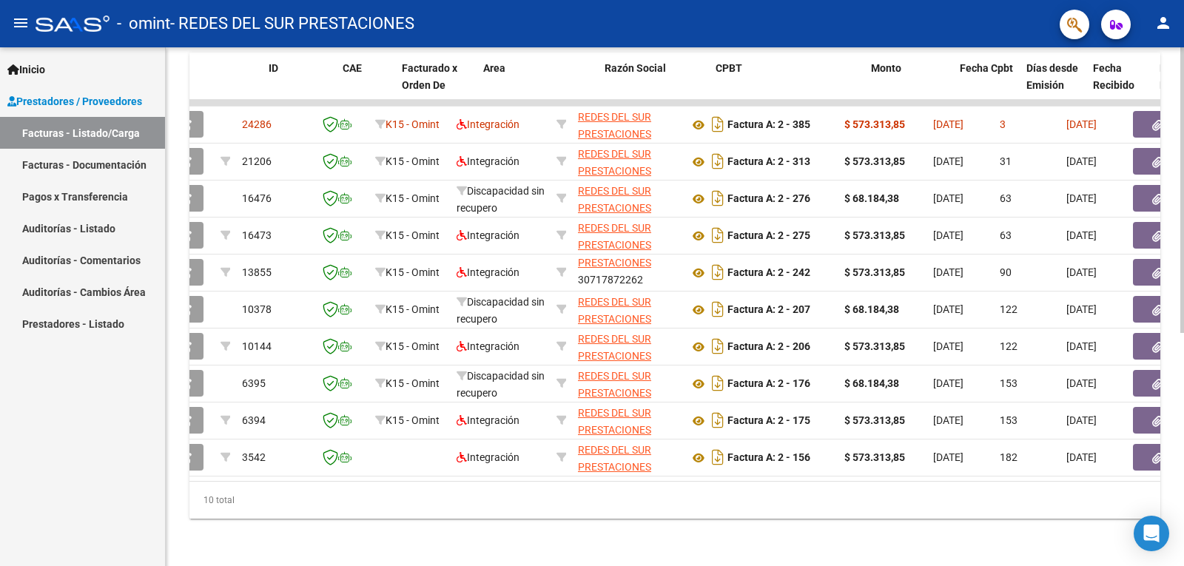
scroll to position [0, 0]
